Goal: Task Accomplishment & Management: Use online tool/utility

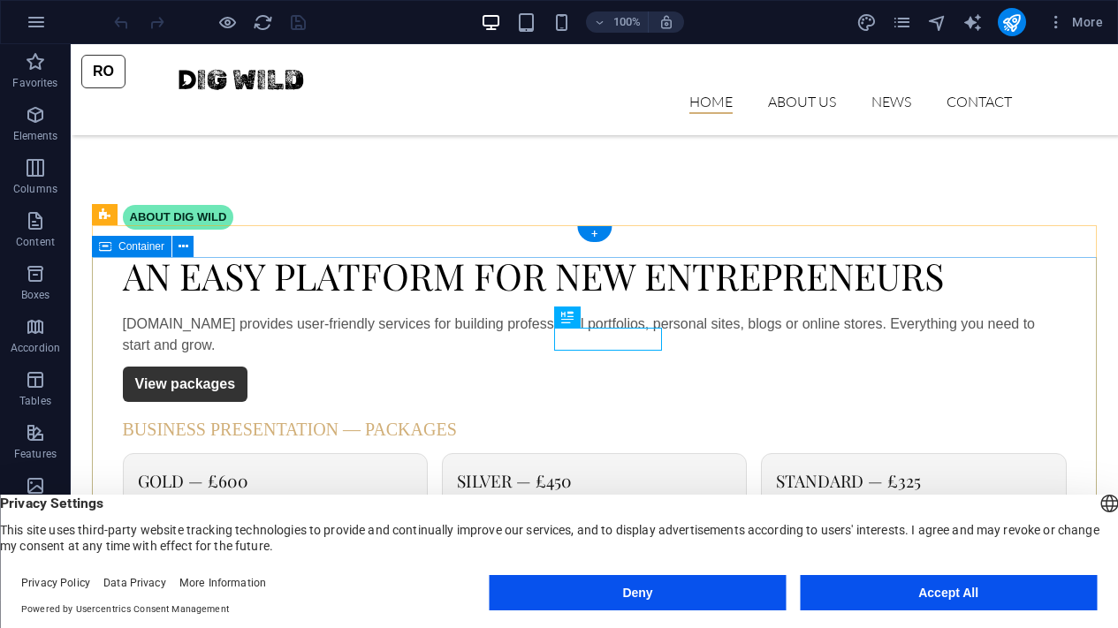
scroll to position [926, 0]
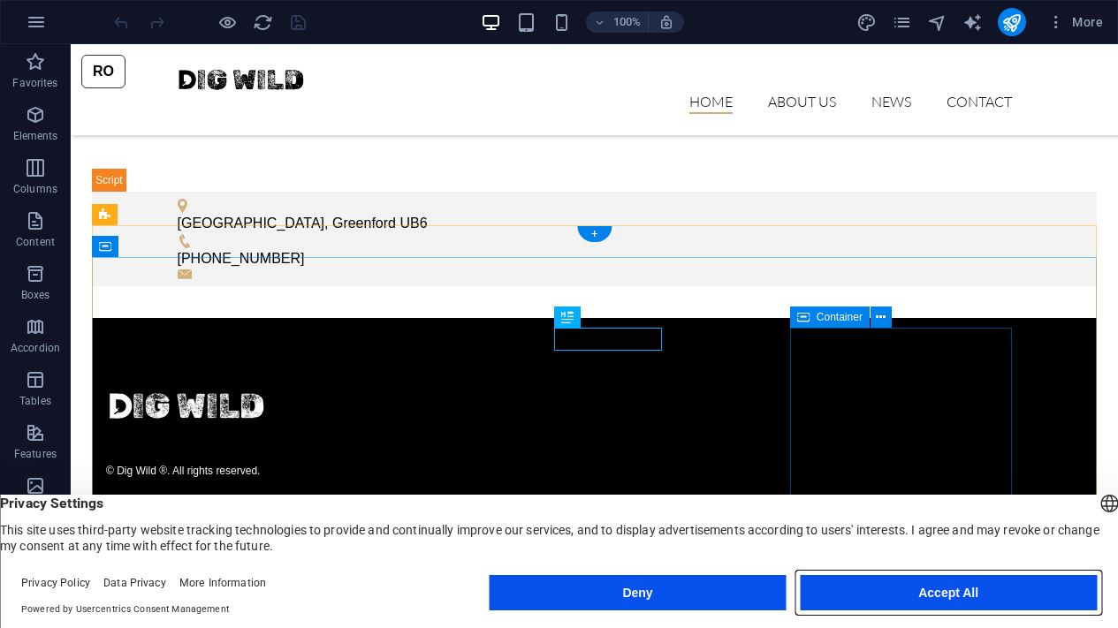
click at [847, 600] on button "Accept All" at bounding box center [948, 592] width 297 height 35
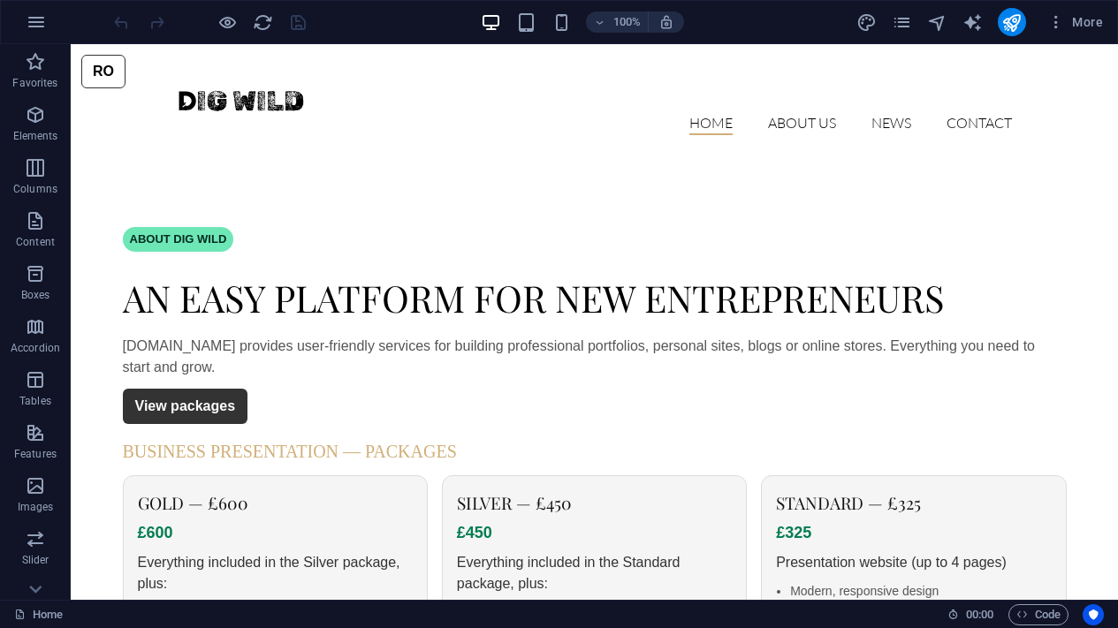
scroll to position [7, 0]
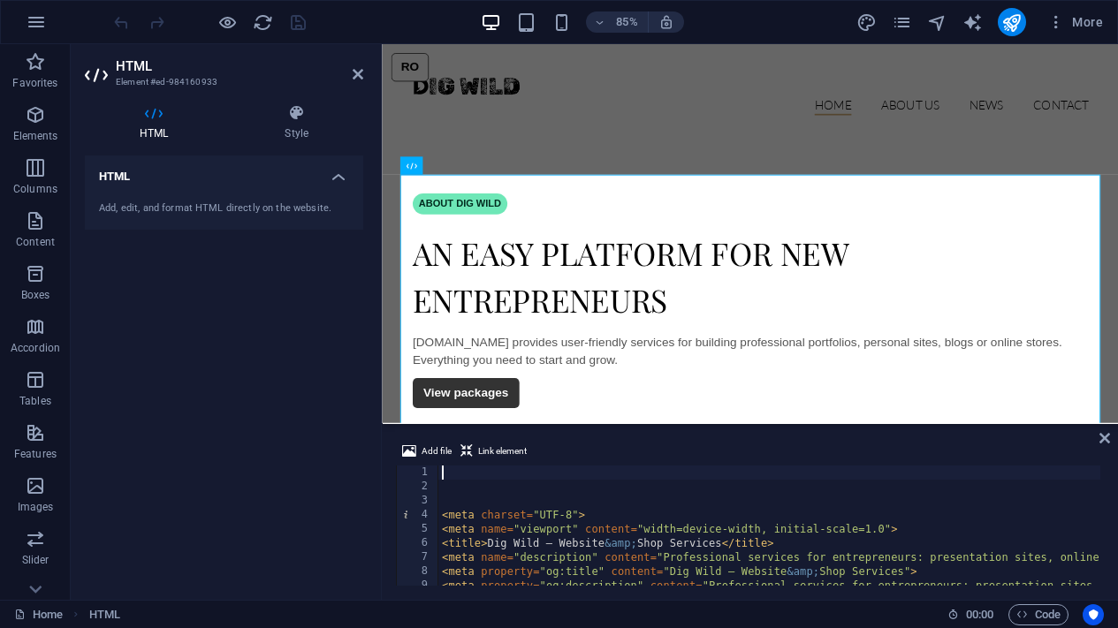
click at [660, 519] on div "< meta charset = "UTF-8" > < meta name = "viewport" content = "width=device-wid…" at bounding box center [1054, 538] width 1233 height 145
type textarea "<meta charset="UTF-8">"
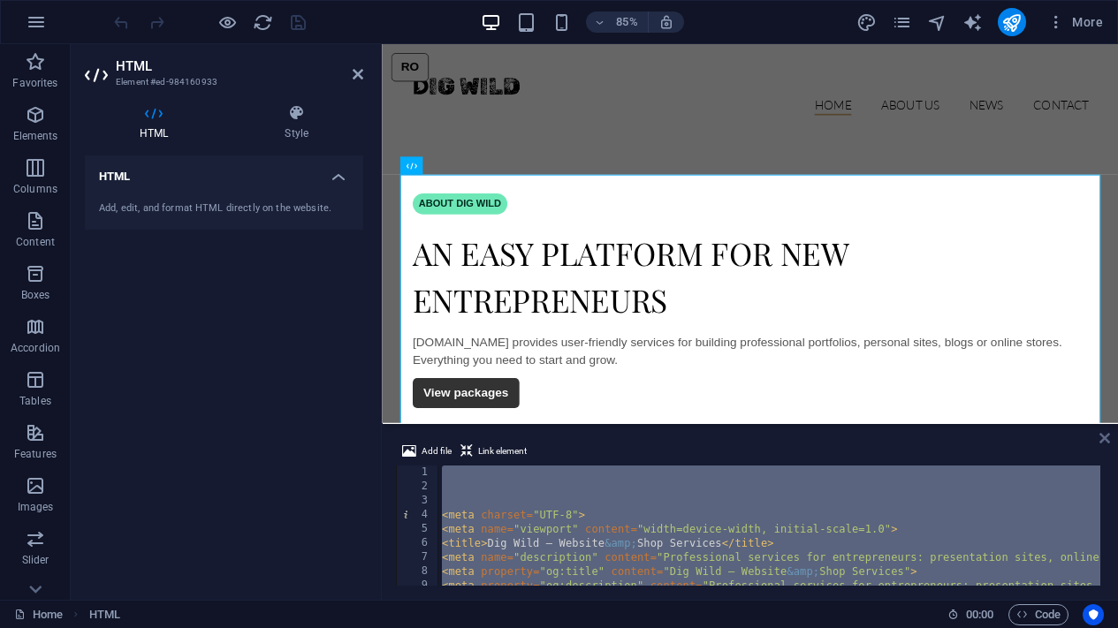
click at [1102, 438] on icon at bounding box center [1104, 438] width 11 height 14
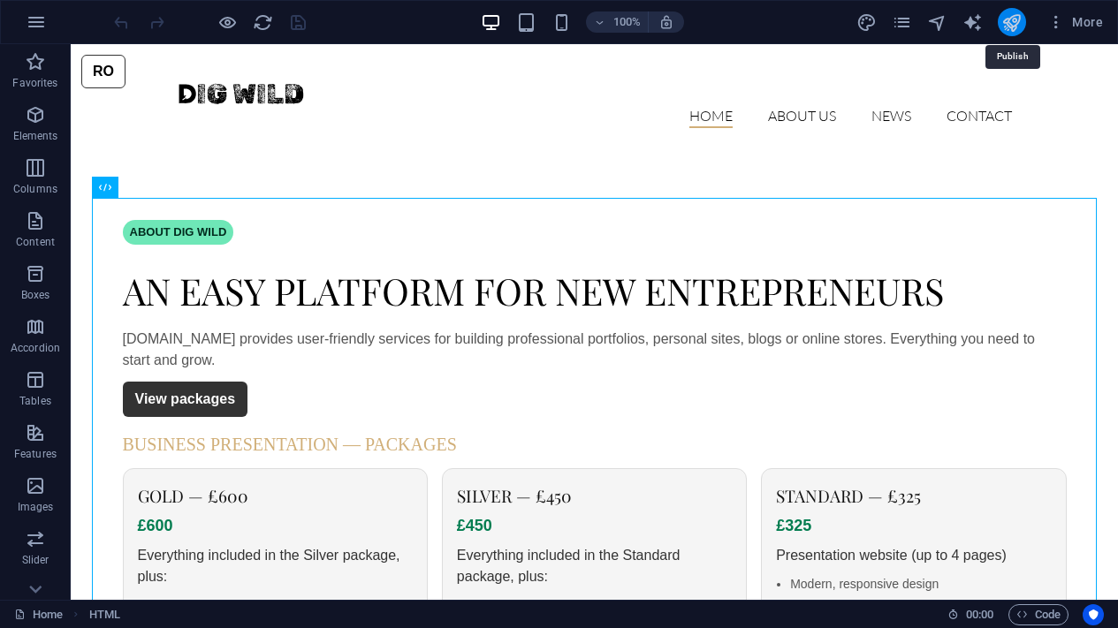
click at [1005, 28] on icon "publish" at bounding box center [1011, 22] width 20 height 20
